Goal: Information Seeking & Learning: Learn about a topic

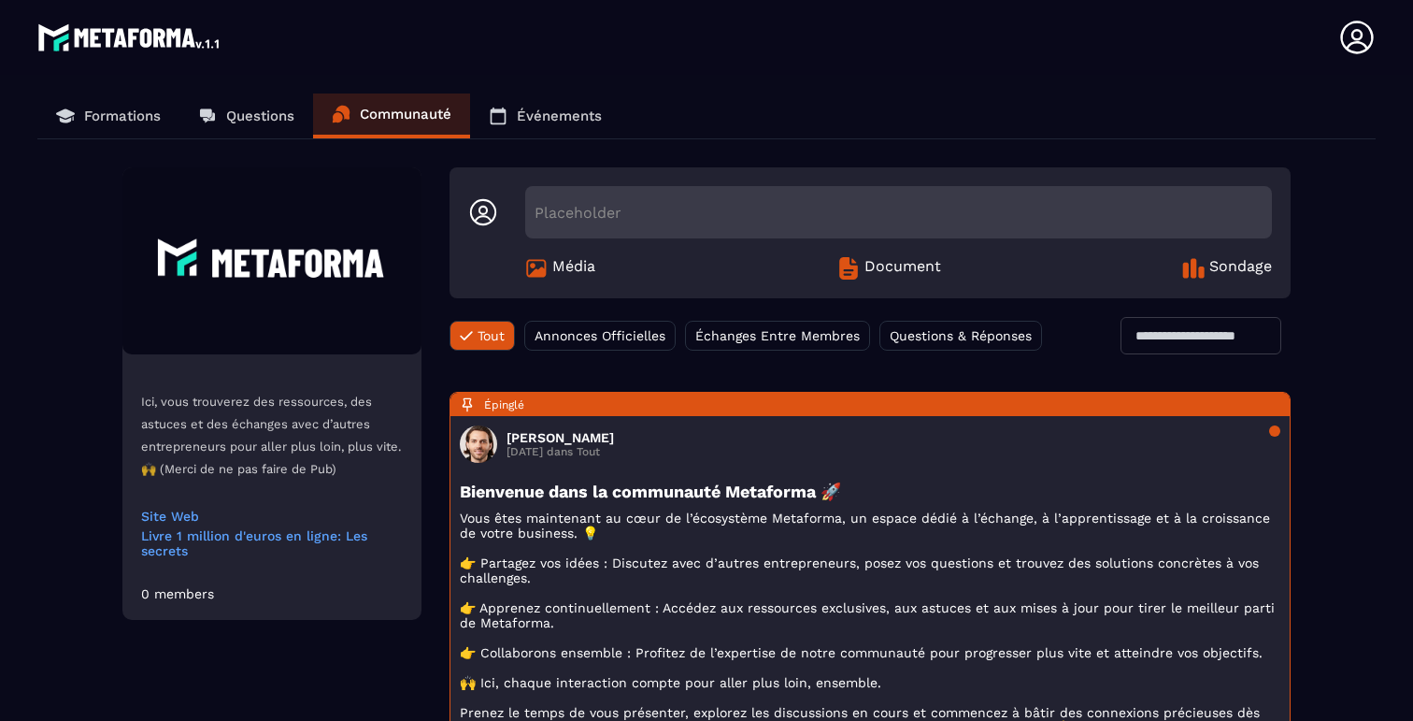
click at [99, 106] on link "Formations" at bounding box center [108, 115] width 142 height 45
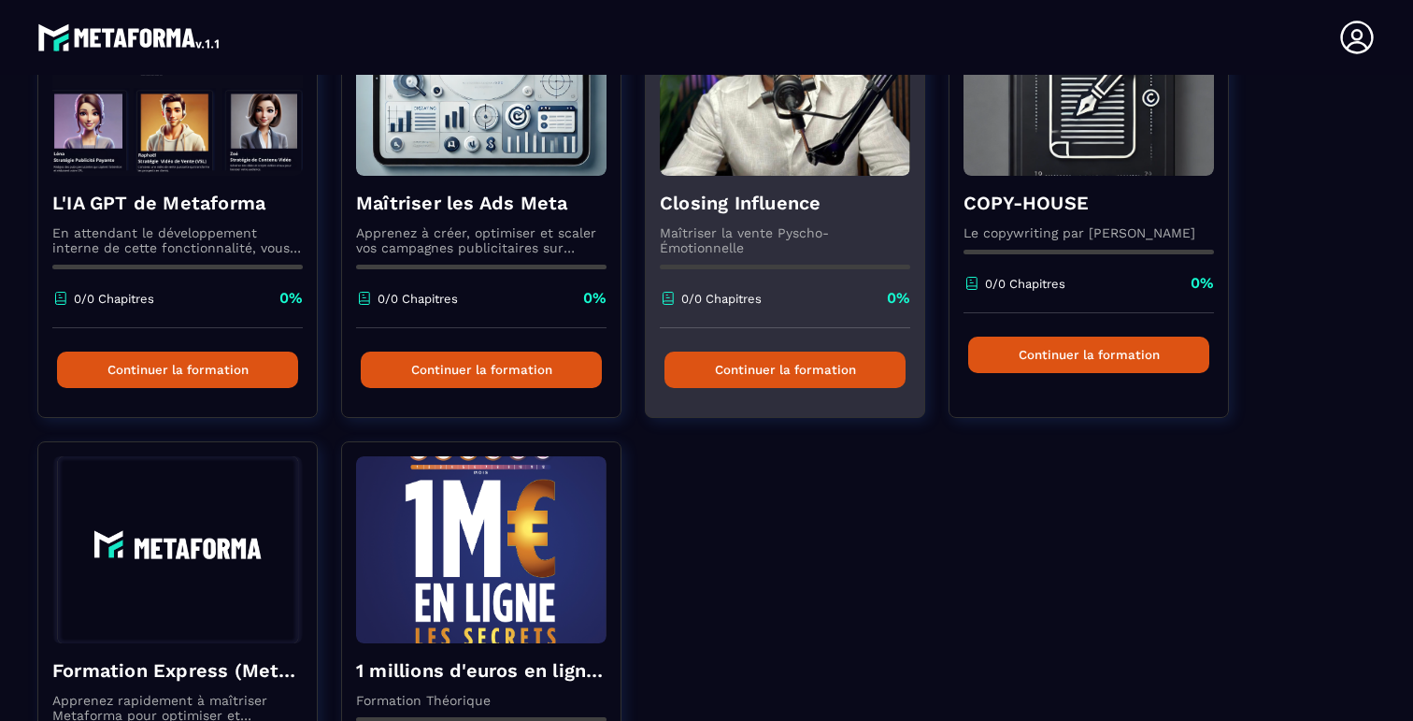
scroll to position [496, 0]
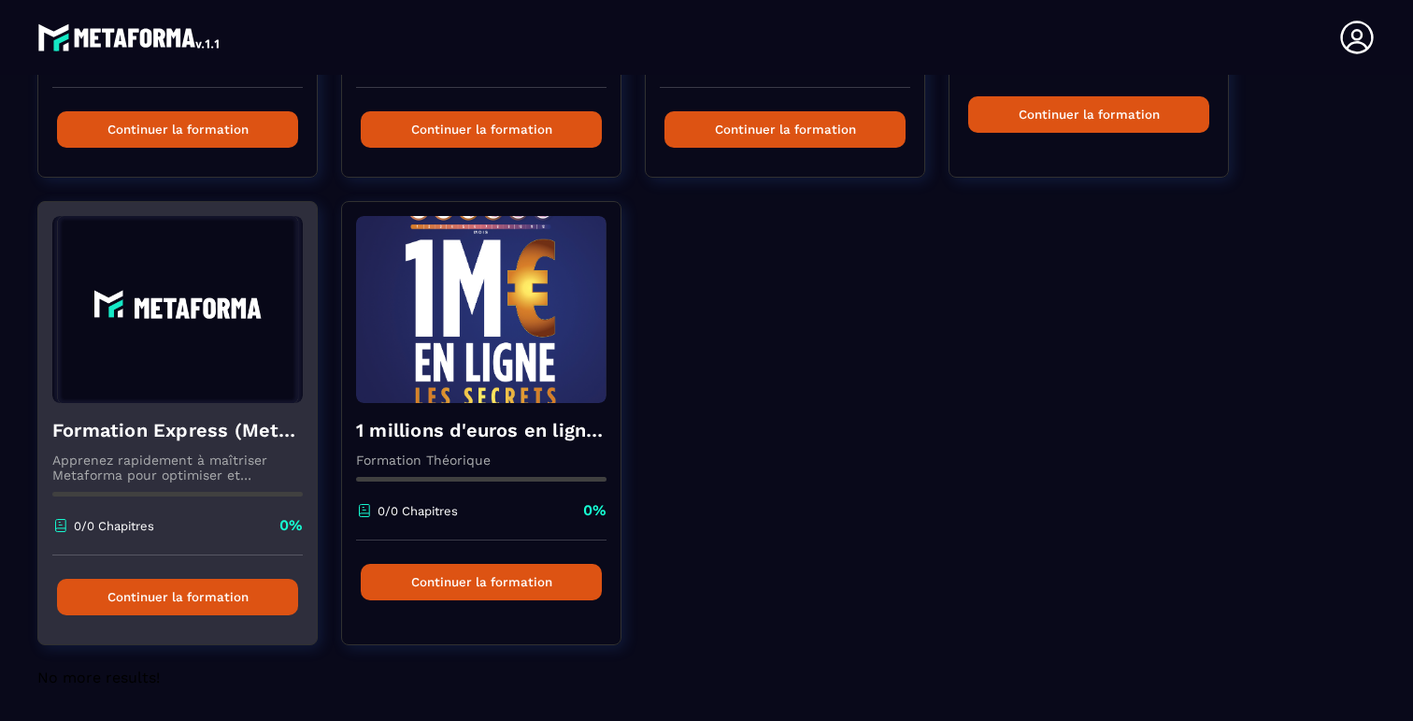
click at [205, 297] on img at bounding box center [177, 309] width 250 height 187
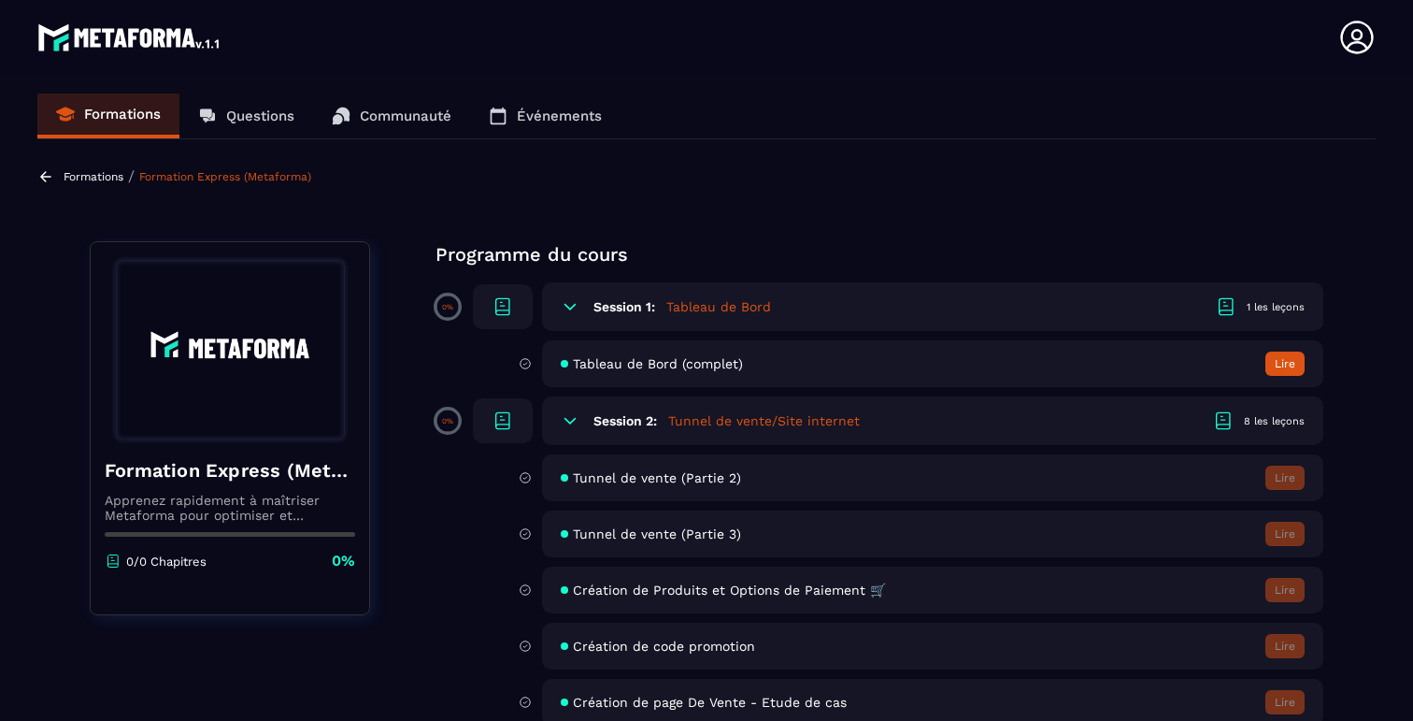
click at [573, 307] on icon at bounding box center [570, 306] width 19 height 19
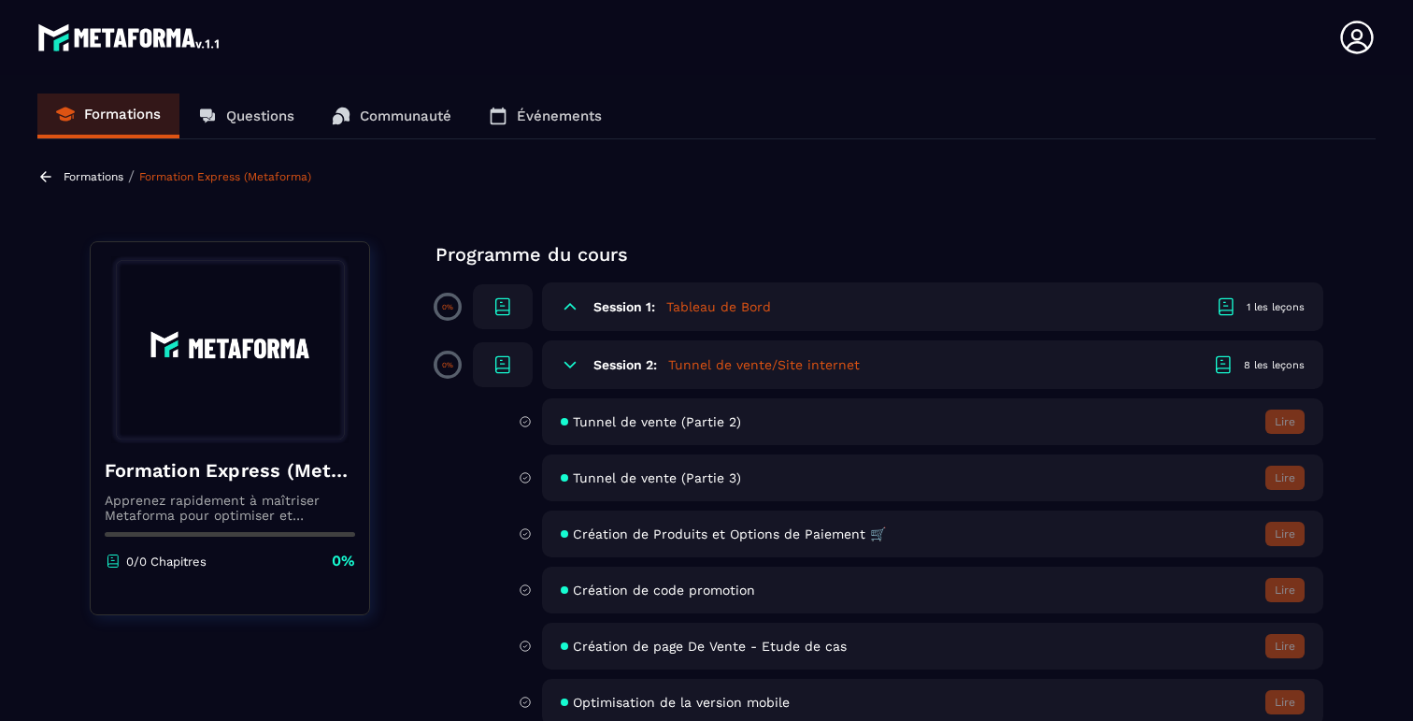
click at [573, 307] on icon at bounding box center [569, 307] width 11 height 6
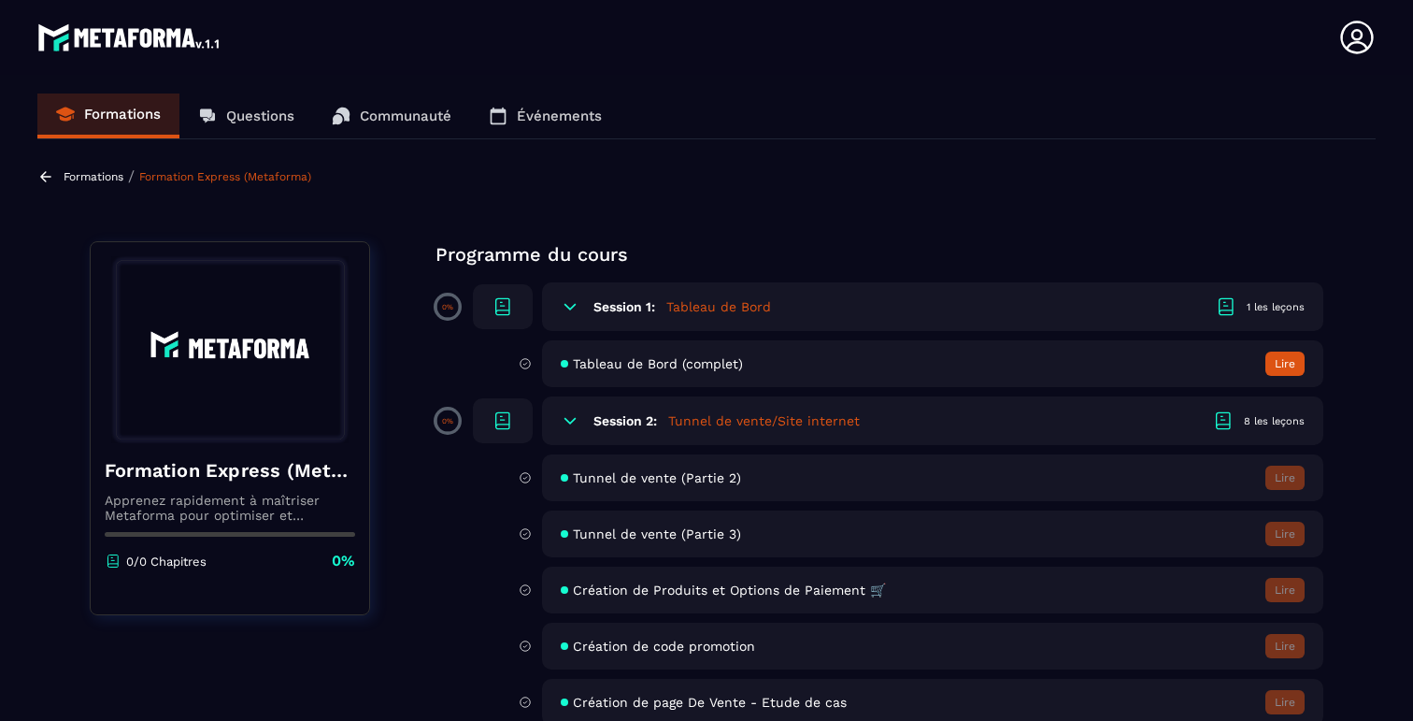
click at [646, 364] on span "Tableau de Bord (complet)" at bounding box center [658, 363] width 170 height 15
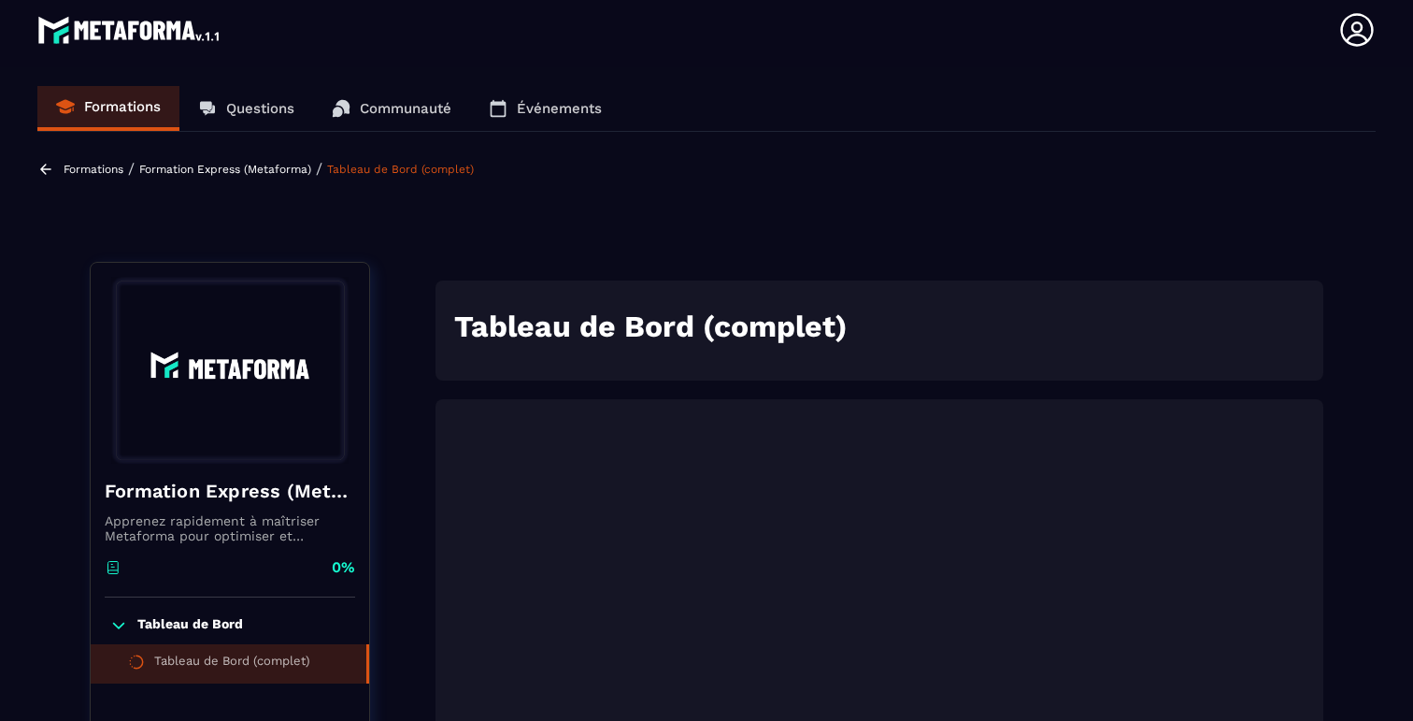
click at [46, 163] on icon at bounding box center [45, 169] width 17 height 17
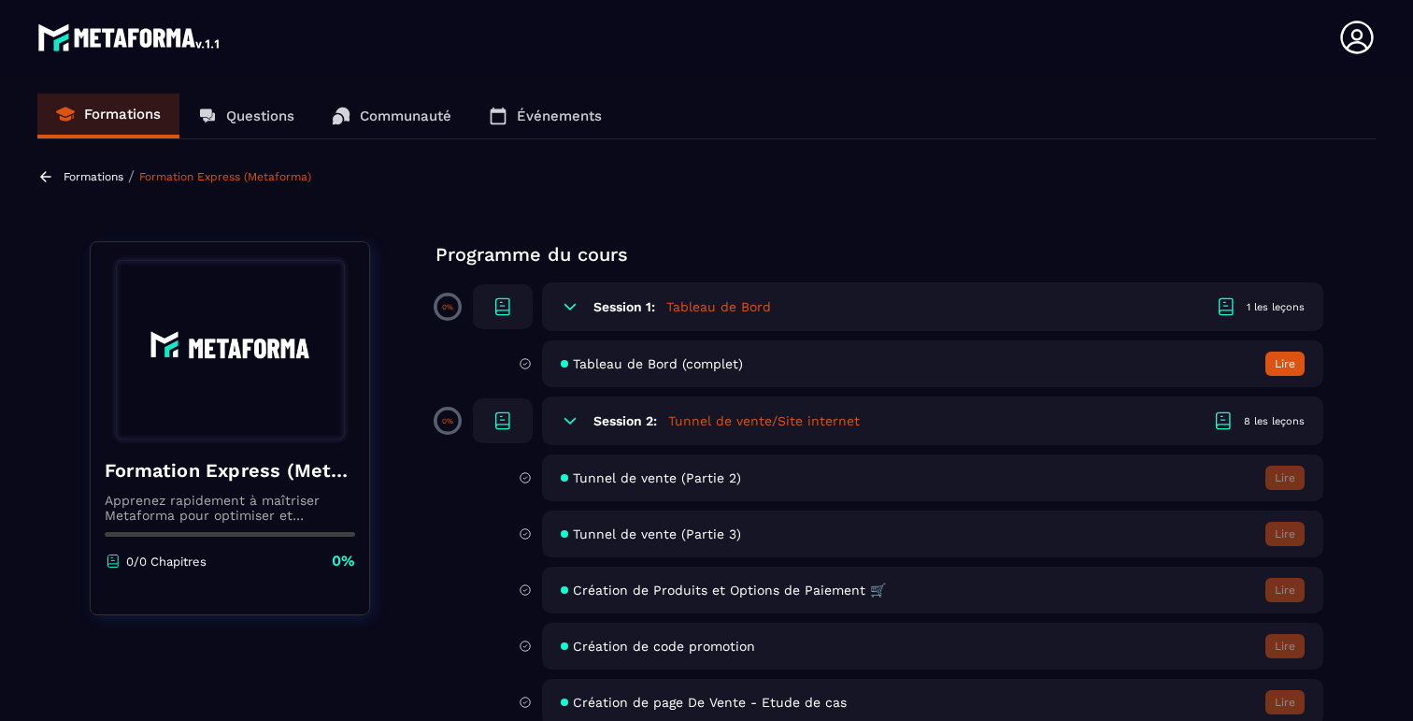
click at [383, 121] on p "Communauté" at bounding box center [406, 115] width 92 height 17
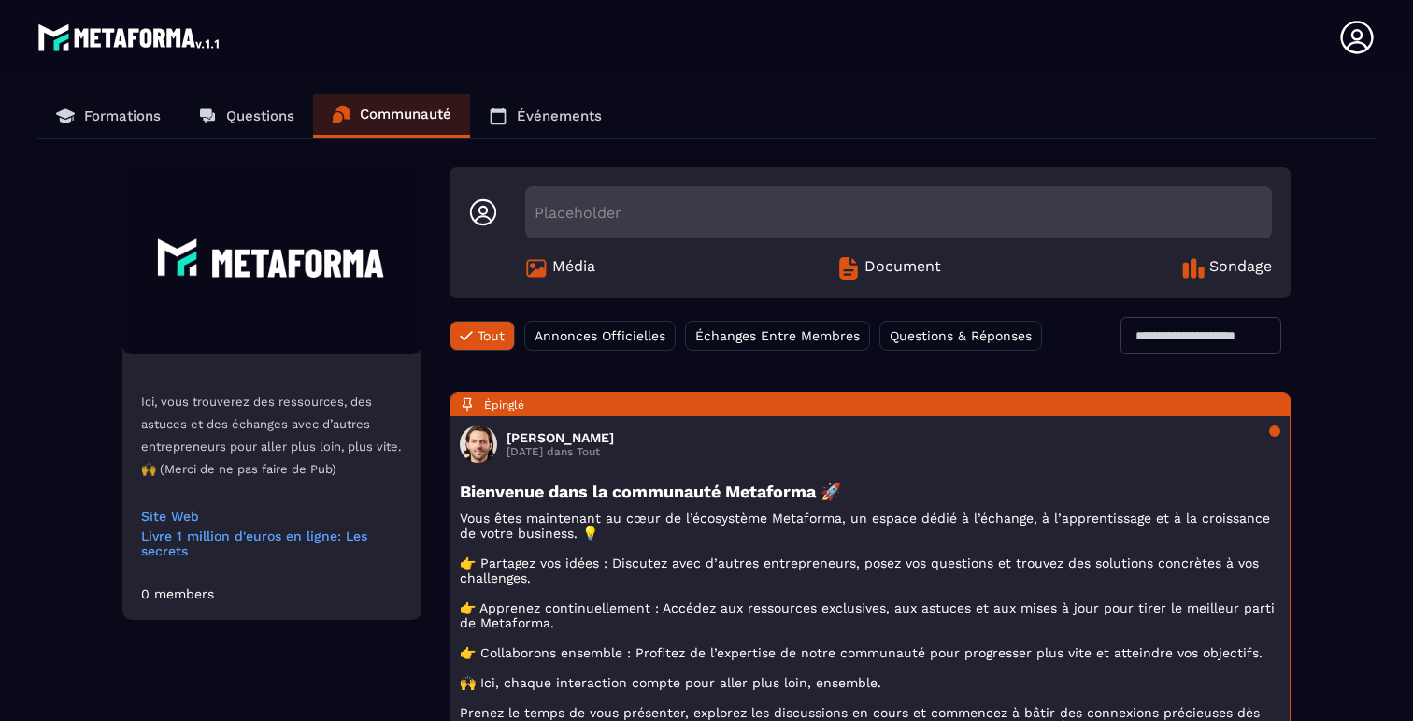
click at [250, 117] on p "Questions" at bounding box center [260, 115] width 68 height 17
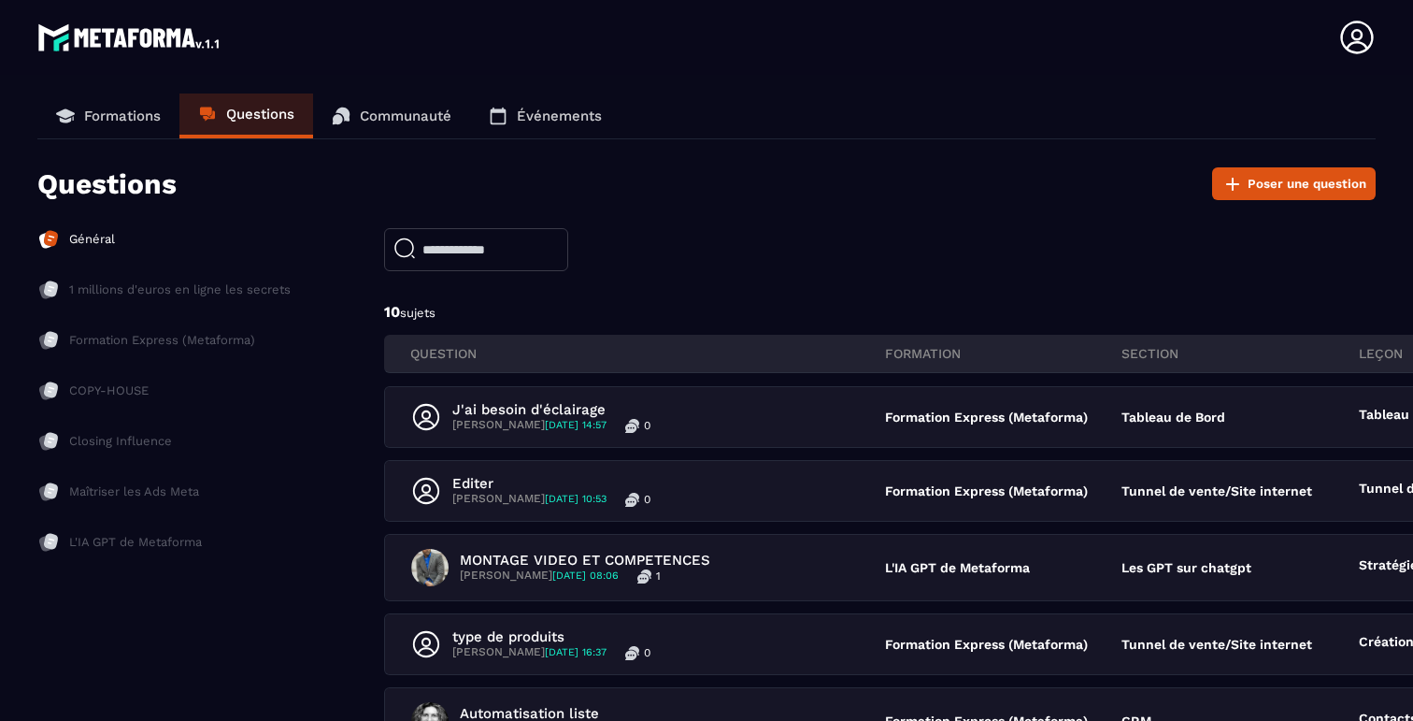
click at [507, 117] on icon at bounding box center [499, 115] width 16 height 17
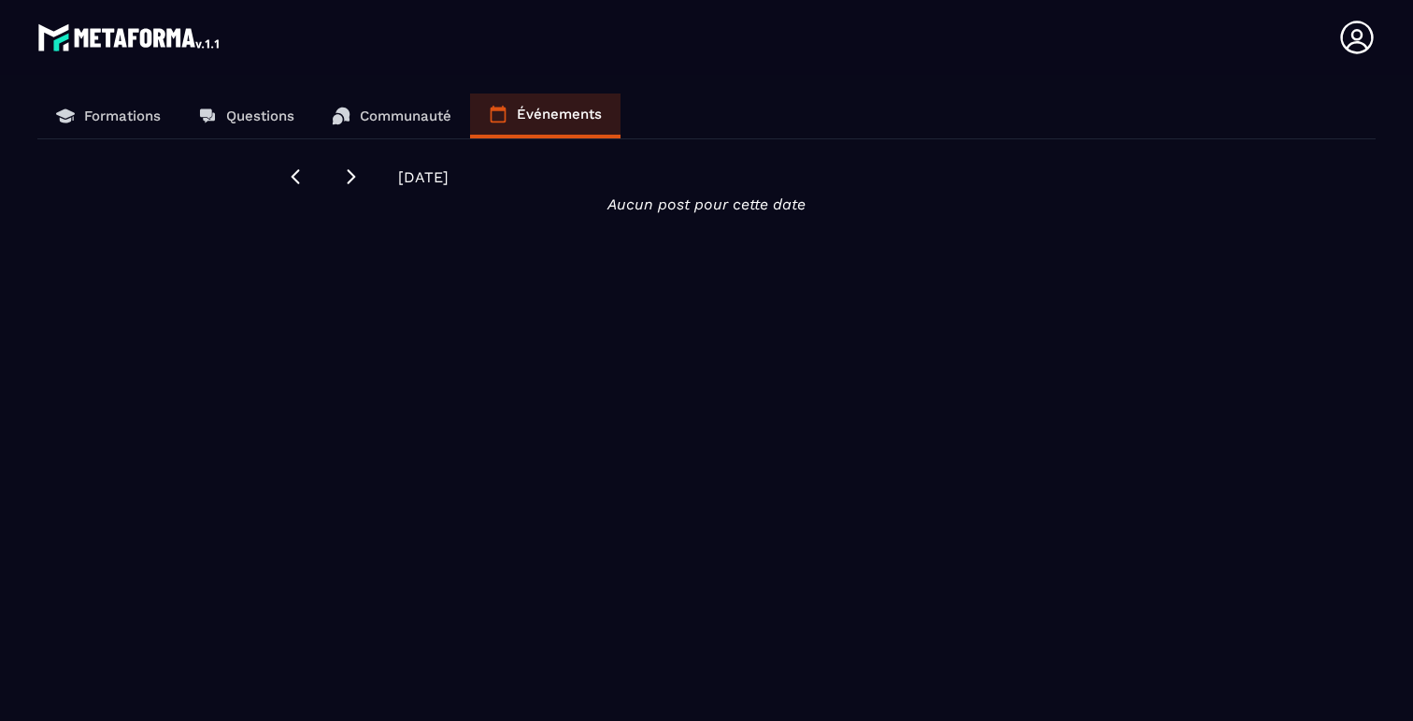
click at [81, 110] on link "Formations" at bounding box center [108, 115] width 142 height 45
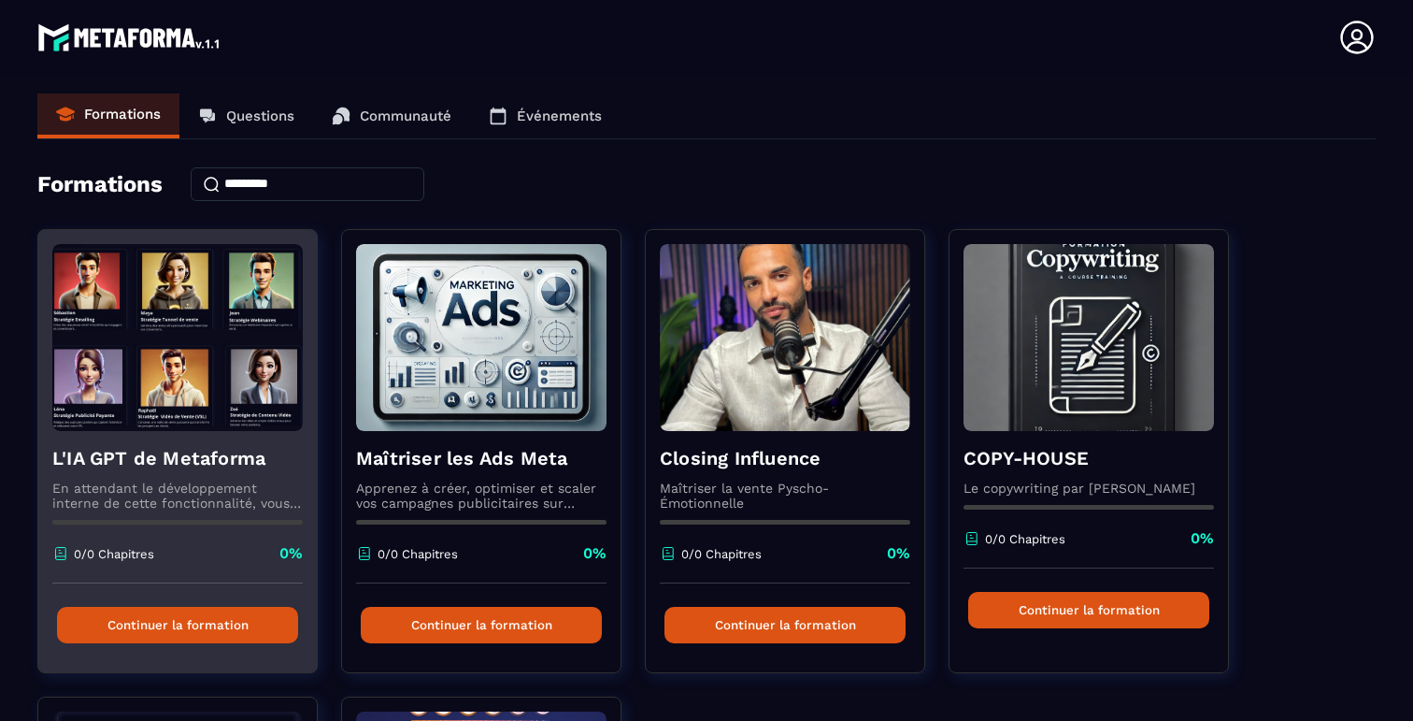
click at [197, 622] on button "Continuer la formation" at bounding box center [177, 625] width 241 height 36
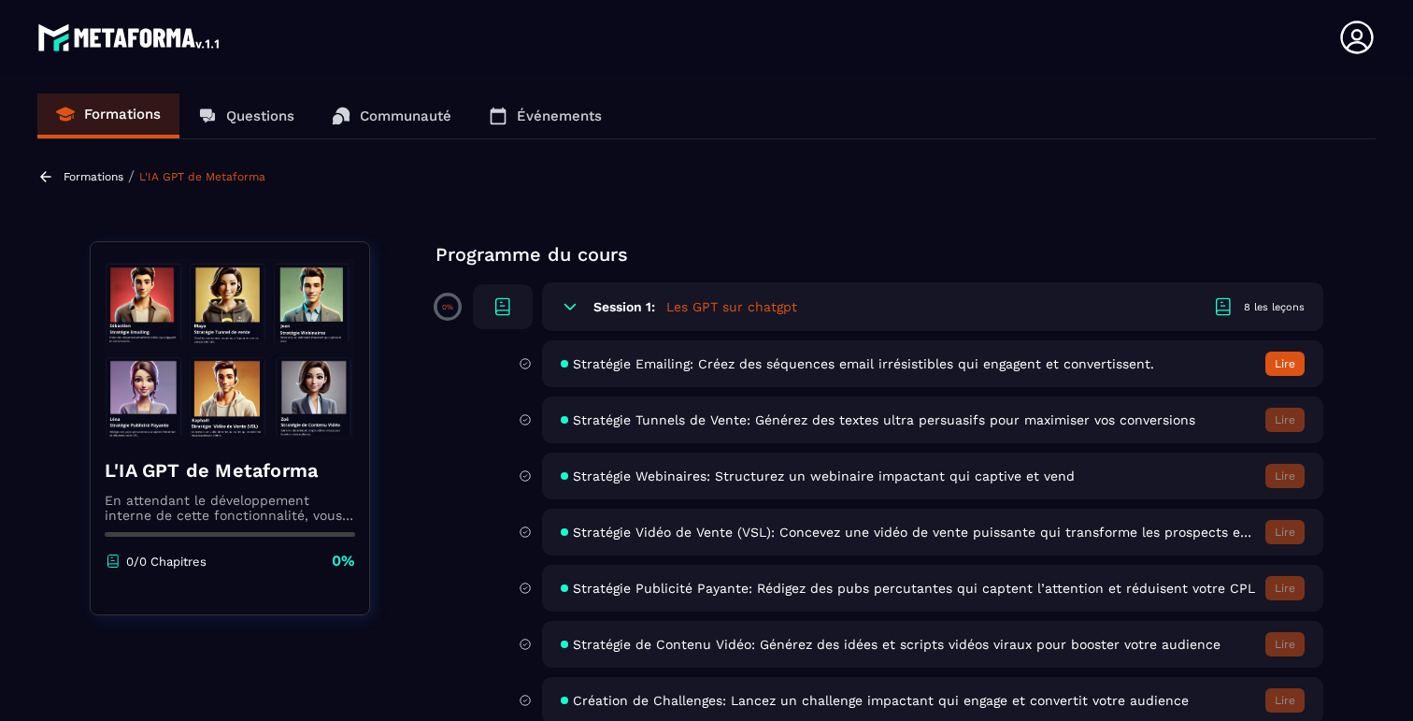
click at [702, 374] on div "Stratégie Emailing: Créez des séquences email irrésistibles qui engagent et con…" at bounding box center [932, 363] width 781 height 47
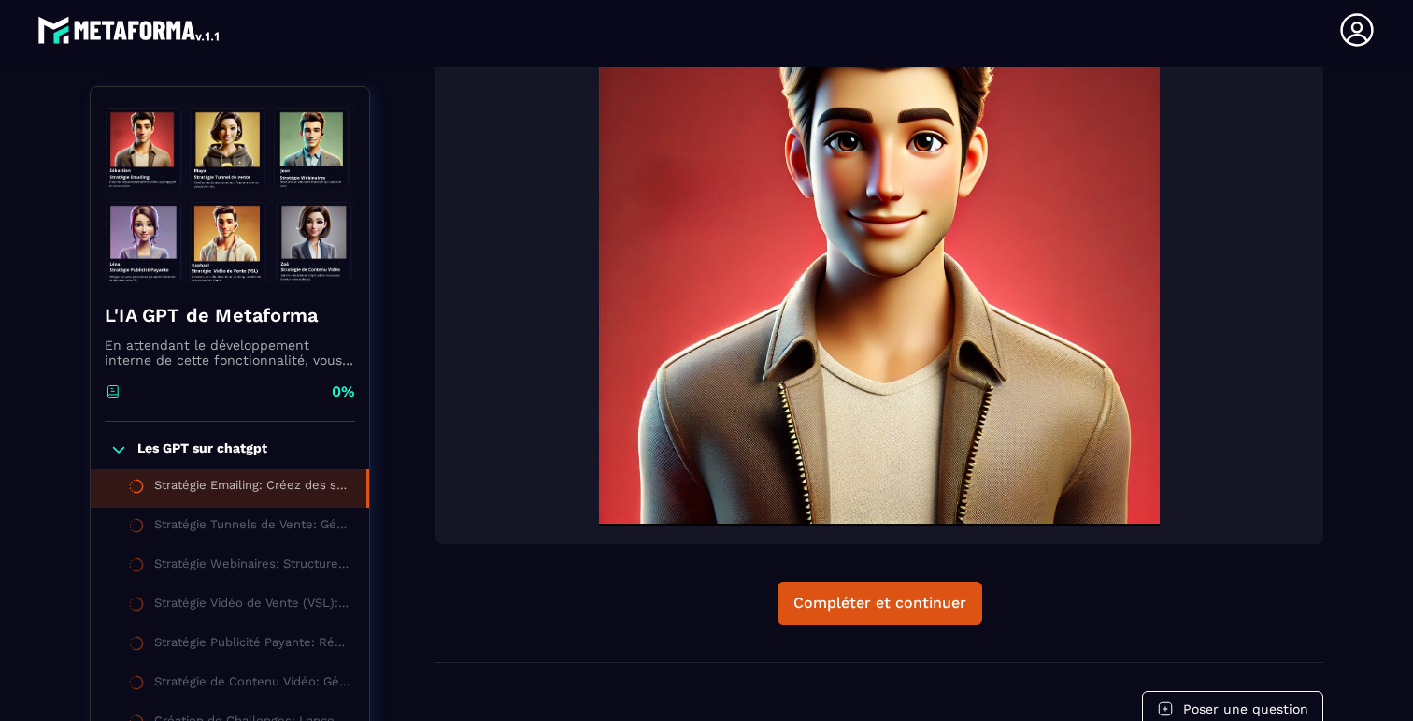
scroll to position [713, 0]
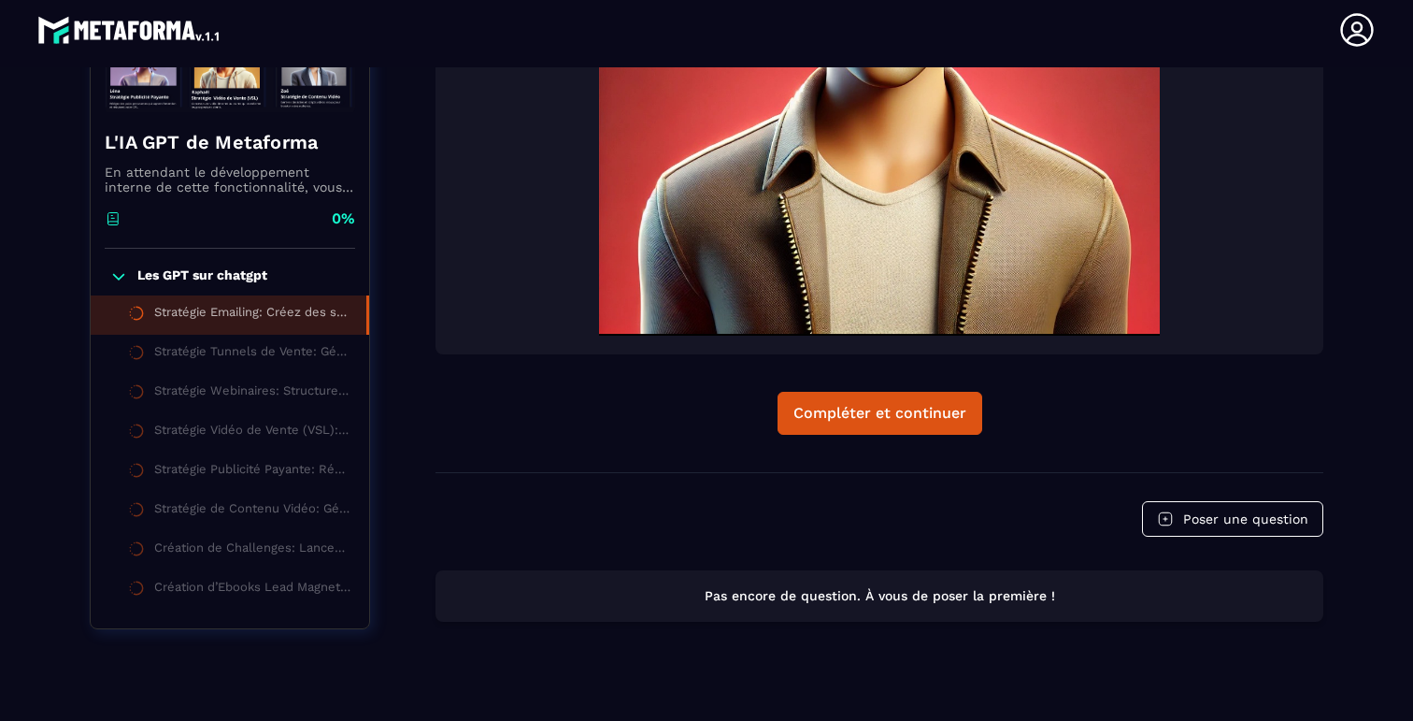
click at [209, 344] on div "Stratégie Tunnels de Vente: Générez des textes ultra persuasifs pour maximiser …" at bounding box center [252, 354] width 196 height 21
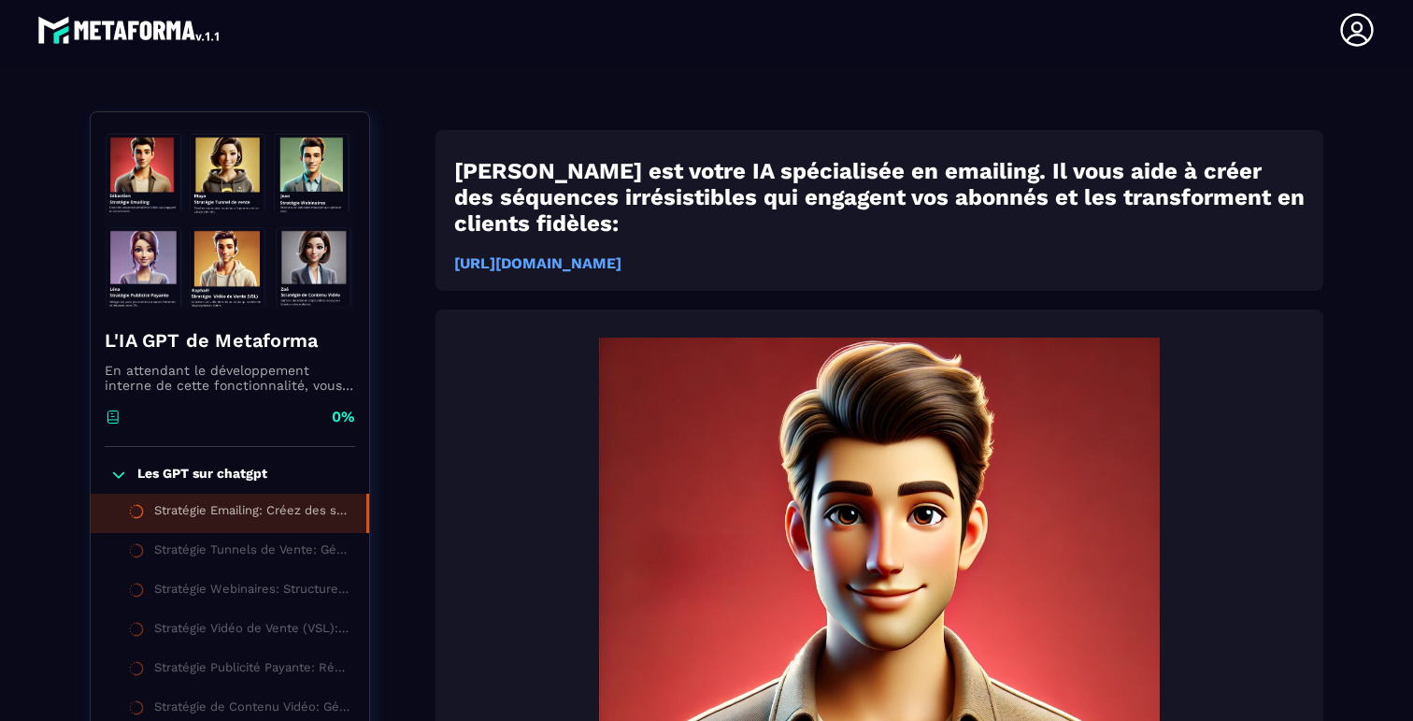
scroll to position [0, 0]
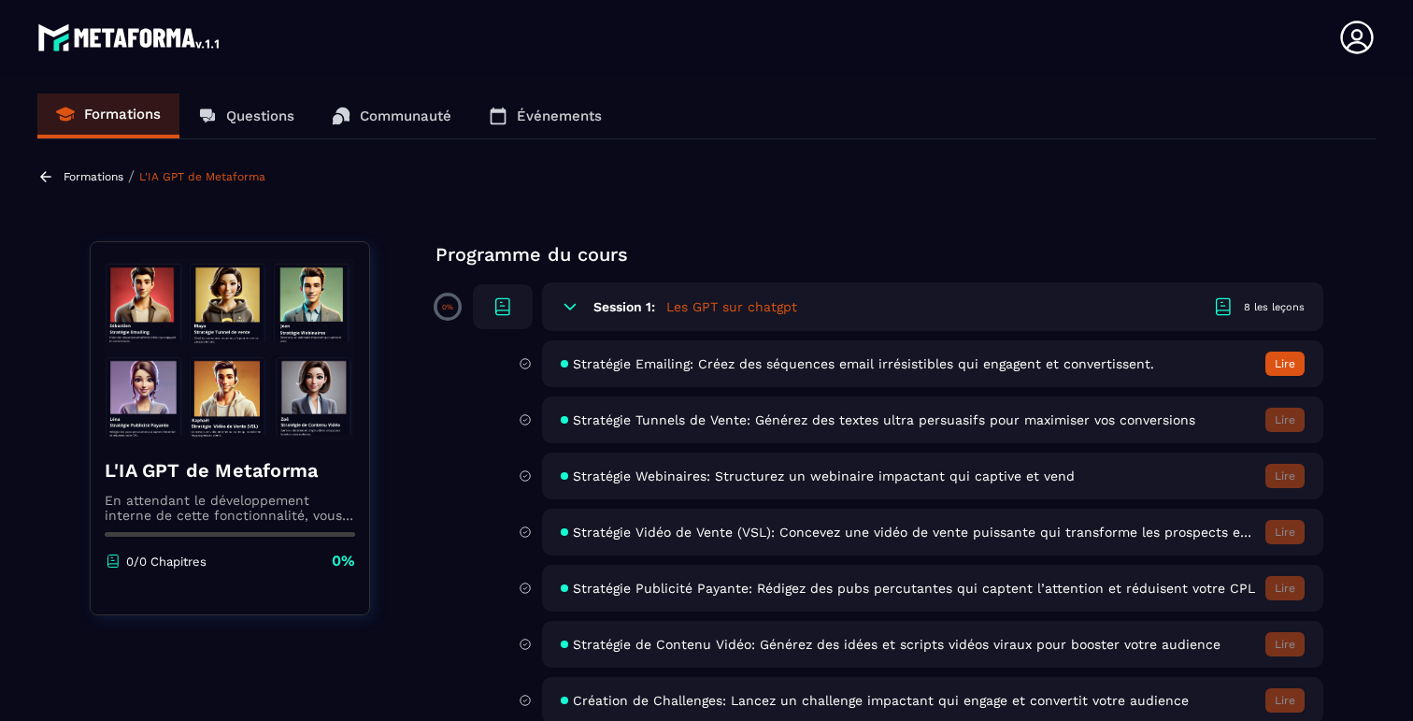
scroll to position [79, 0]
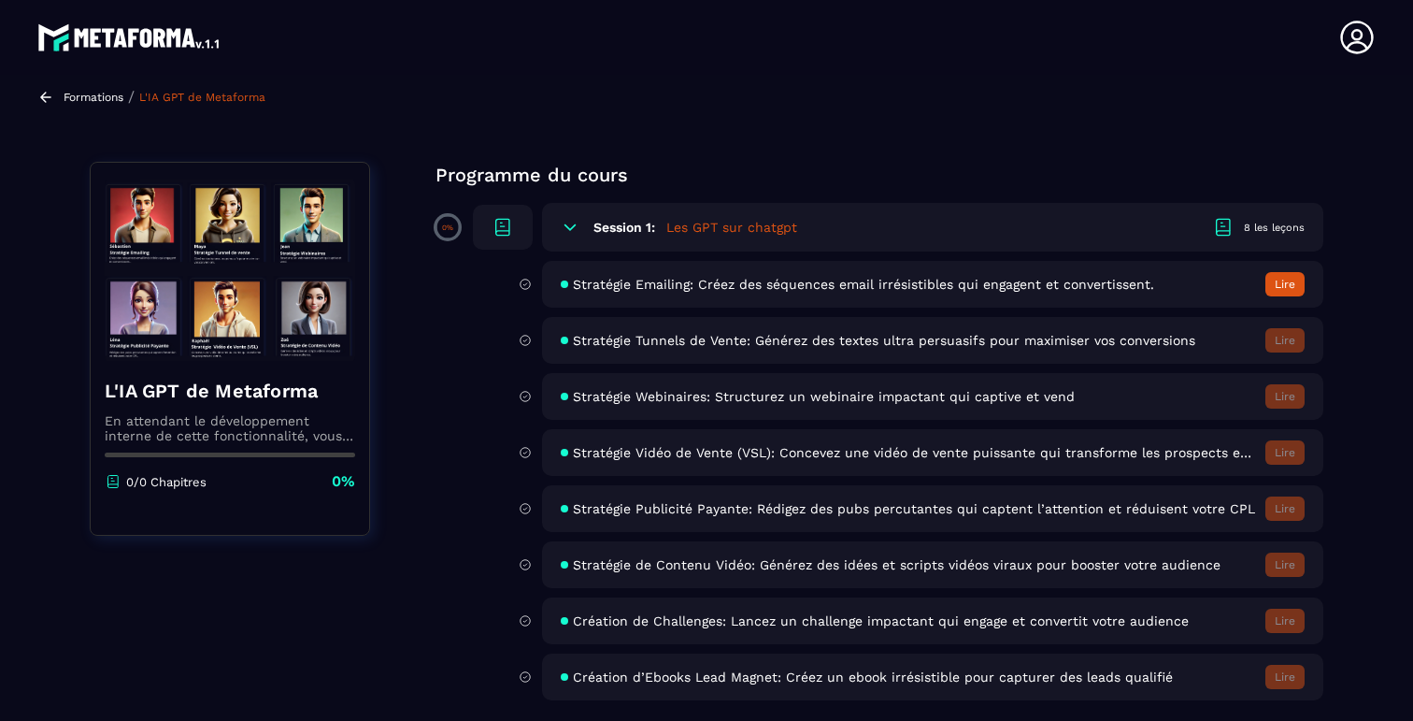
click at [634, 288] on span "Stratégie Emailing: Créez des séquences email irrésistibles qui engagent et con…" at bounding box center [863, 284] width 581 height 15
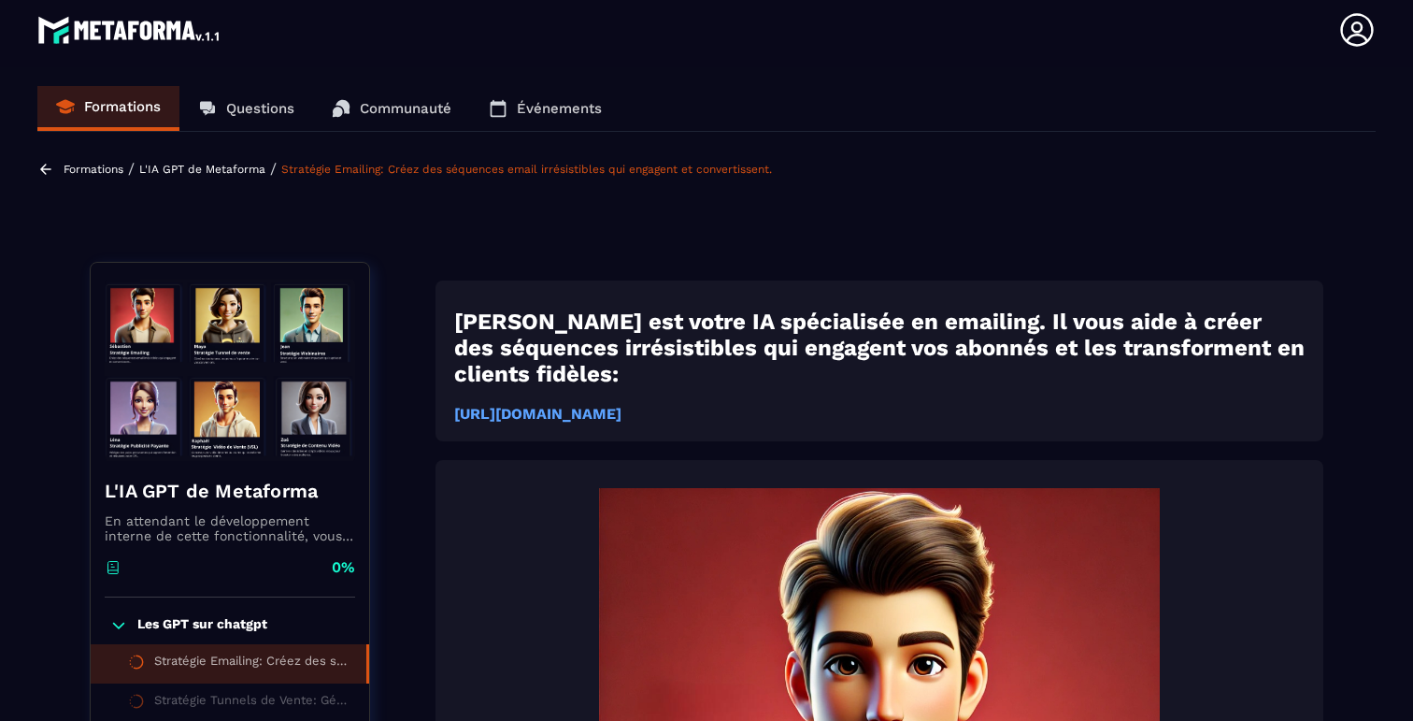
click at [256, 107] on p "Questions" at bounding box center [260, 108] width 68 height 17
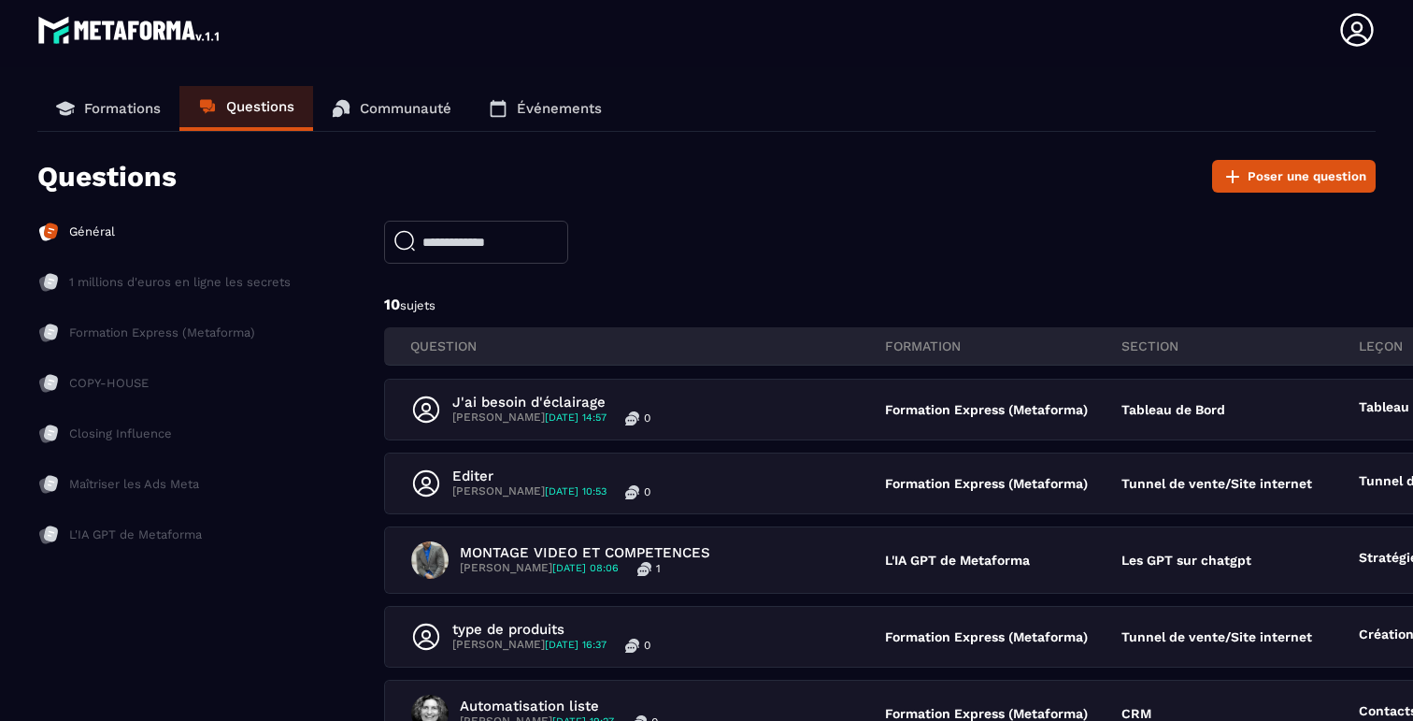
click at [1364, 30] on icon at bounding box center [1356, 29] width 37 height 37
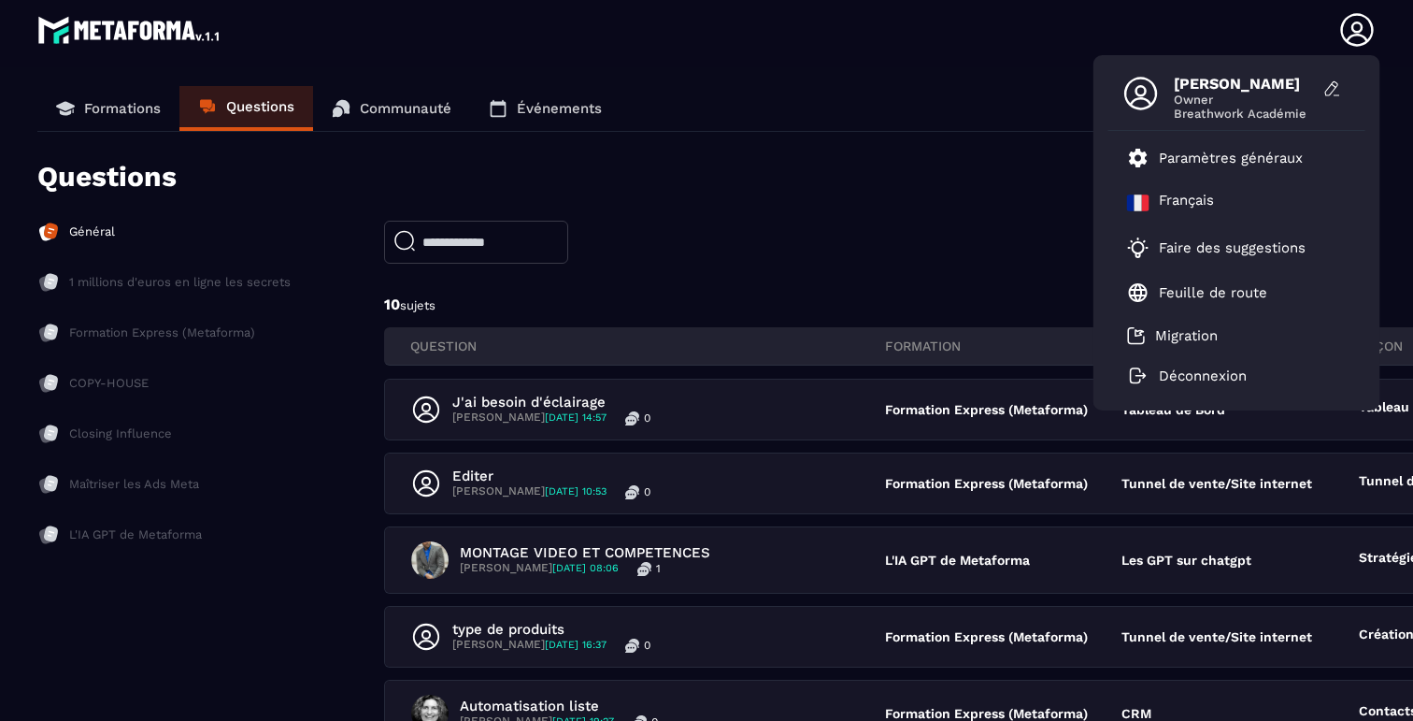
click at [871, 35] on header "Blanvillain Julie Owner Breathwork Académie Paramètres généraux Français Faire …" at bounding box center [706, 30] width 1413 height 75
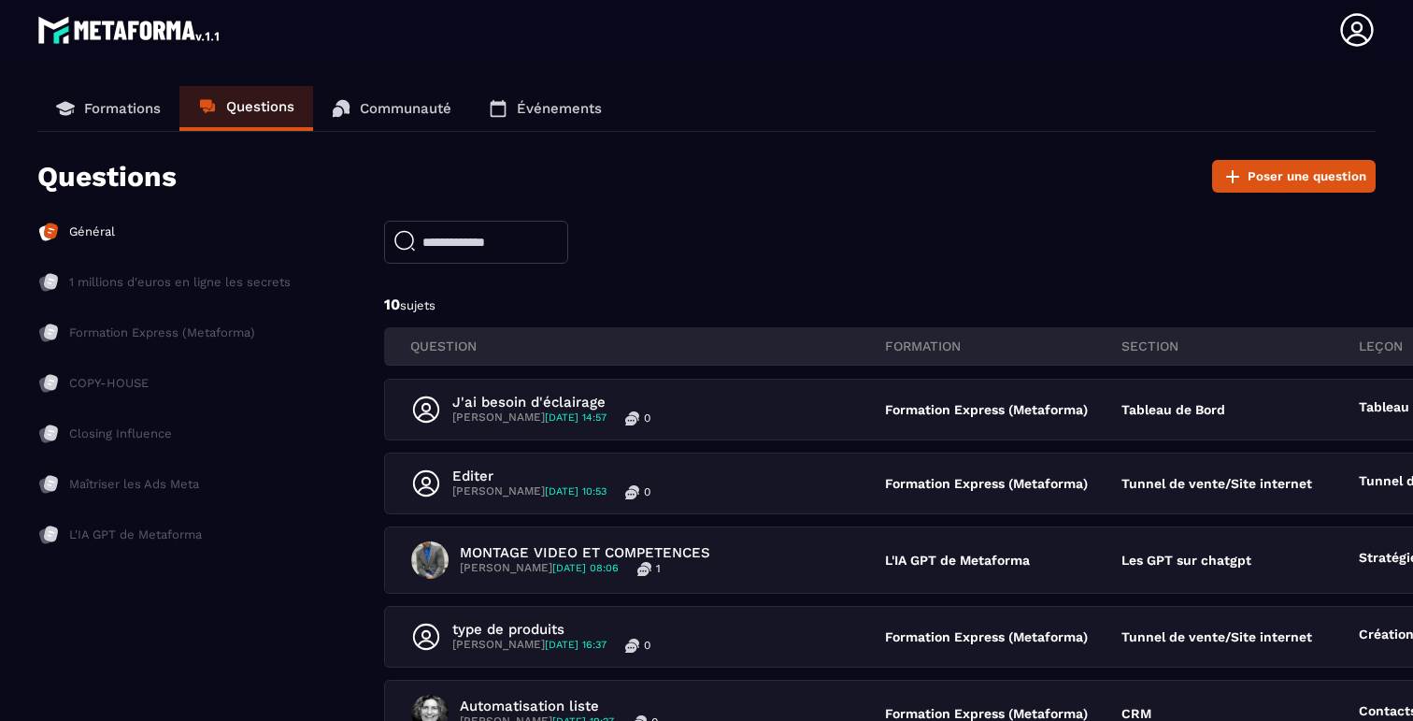
click at [122, 35] on img at bounding box center [129, 29] width 185 height 37
